Goal: Check status: Check status

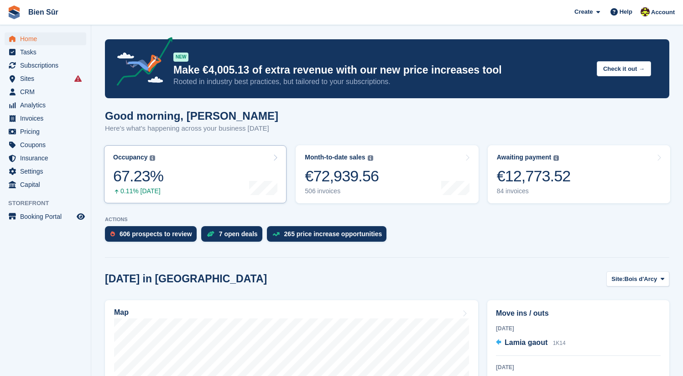
click at [206, 183] on link "Occupancy The percentage of all currently allocated units in terms of area. Inc…" at bounding box center [195, 174] width 183 height 58
click at [218, 181] on link "Occupancy The percentage of all currently allocated units in terms of area. Inc…" at bounding box center [195, 174] width 183 height 58
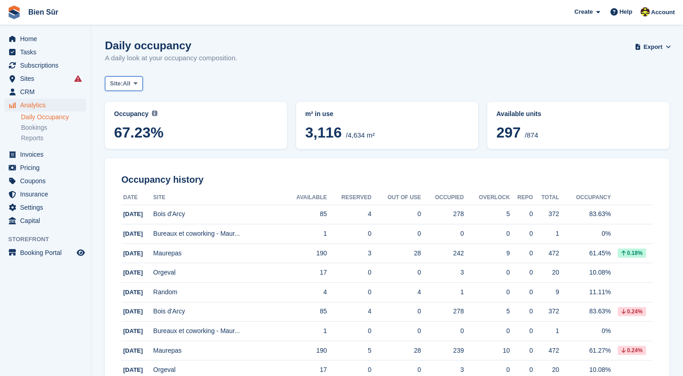
click at [137, 82] on icon at bounding box center [136, 83] width 4 height 6
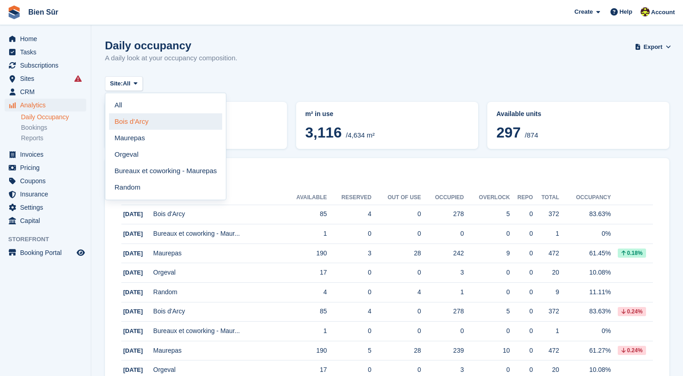
click at [158, 126] on link "Bois d'Arcy" at bounding box center [165, 121] width 113 height 16
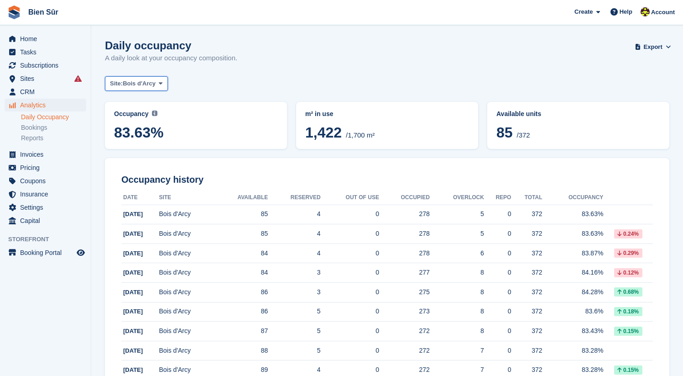
click at [142, 89] on button "Site: Bois d'Arcy" at bounding box center [136, 83] width 63 height 15
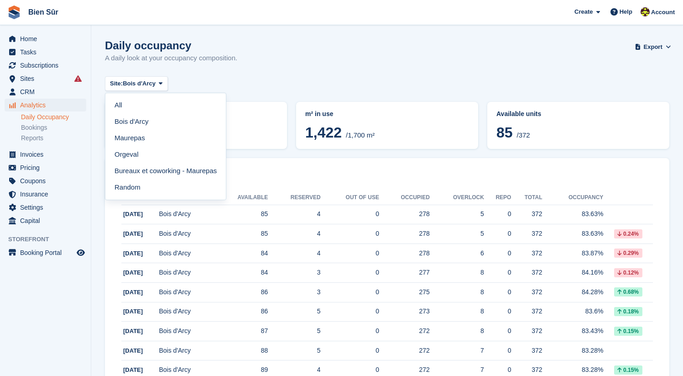
click at [153, 144] on link "Maurepas" at bounding box center [165, 138] width 113 height 16
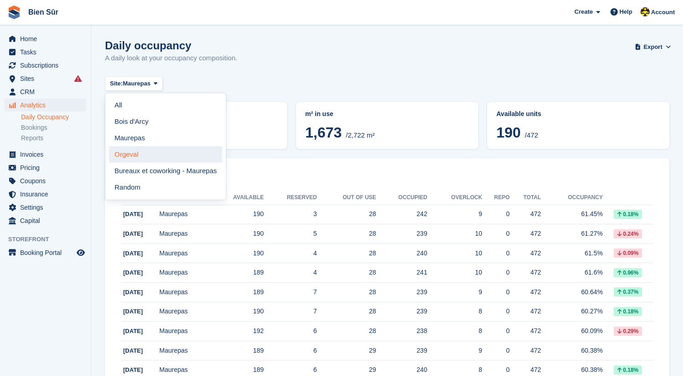
click at [167, 155] on link "Orgeval" at bounding box center [165, 154] width 113 height 16
